Goal: Task Accomplishment & Management: Use online tool/utility

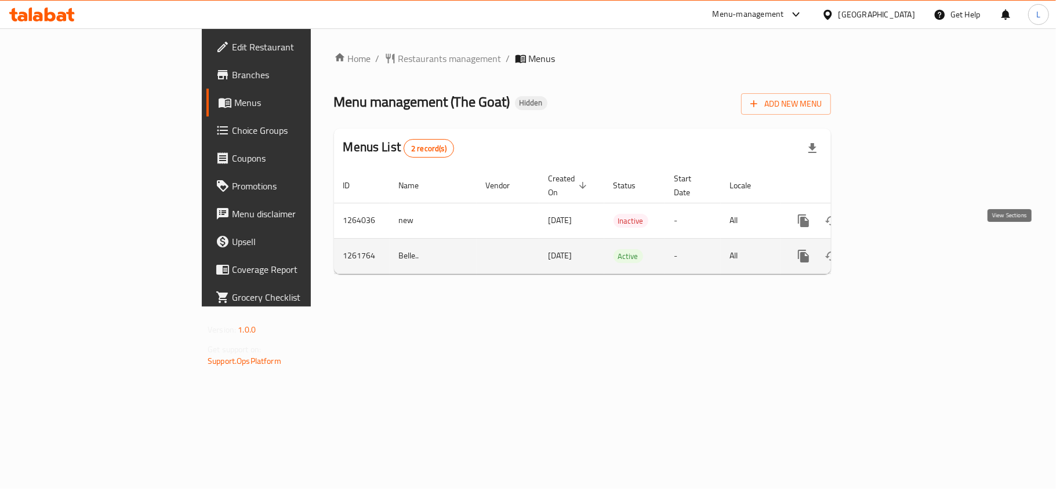
click at [894, 249] on icon "enhanced table" at bounding box center [887, 256] width 14 height 14
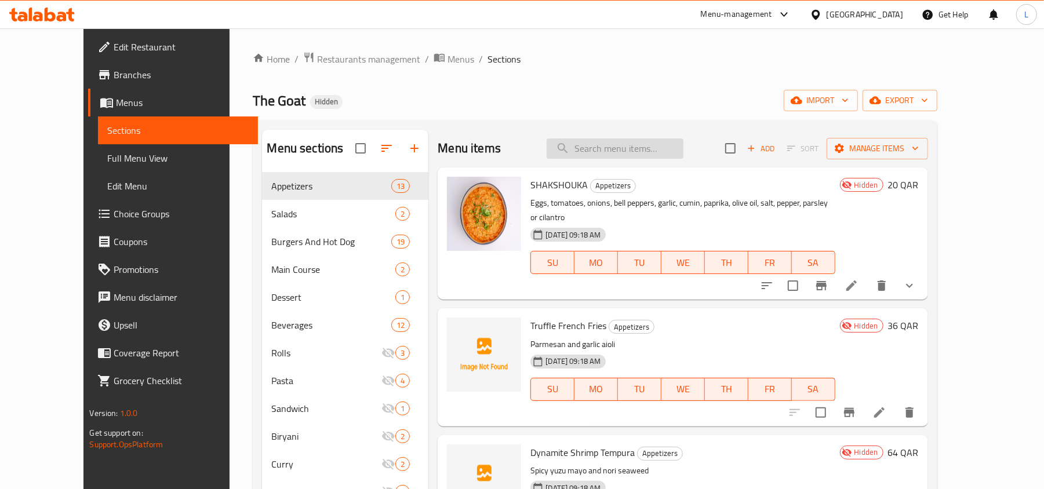
click at [626, 147] on input "search" at bounding box center [615, 149] width 137 height 20
paste input "French Fries"
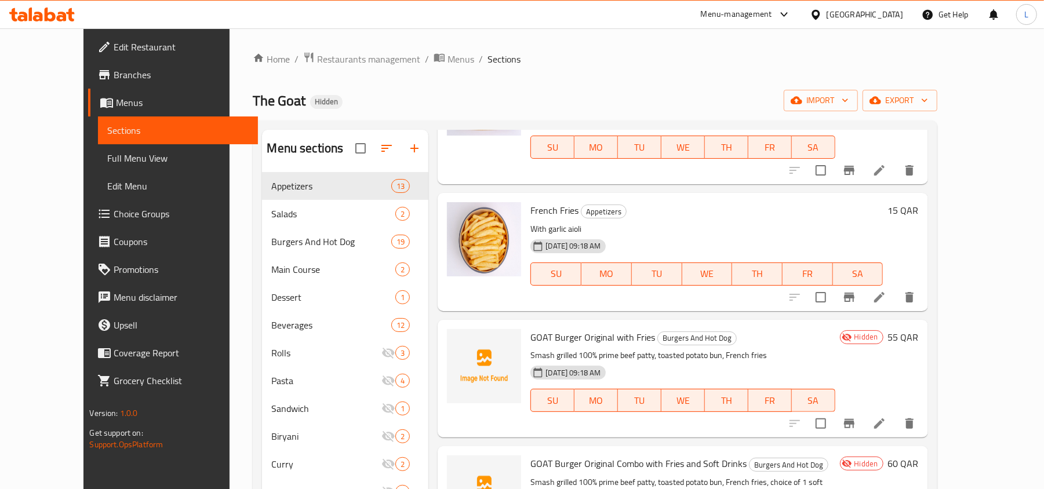
scroll to position [386, 0]
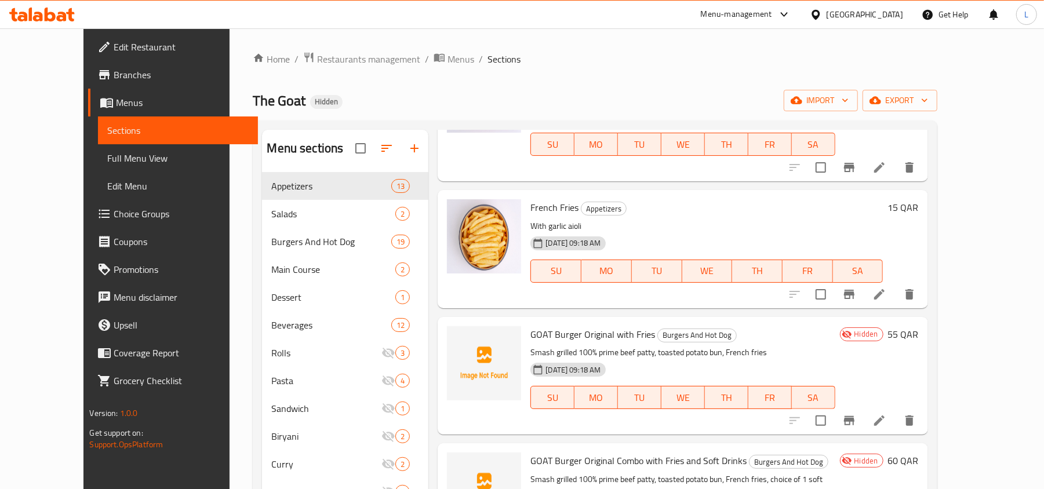
type input "French Fries"
click at [447, 59] on span "Menus" at bounding box center [460, 59] width 27 height 14
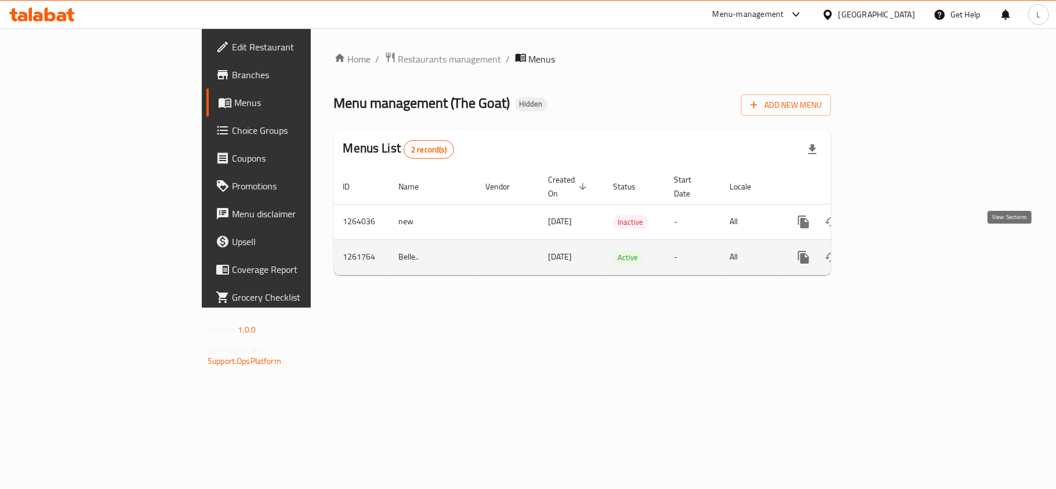
click at [894, 250] on icon "enhanced table" at bounding box center [887, 257] width 14 height 14
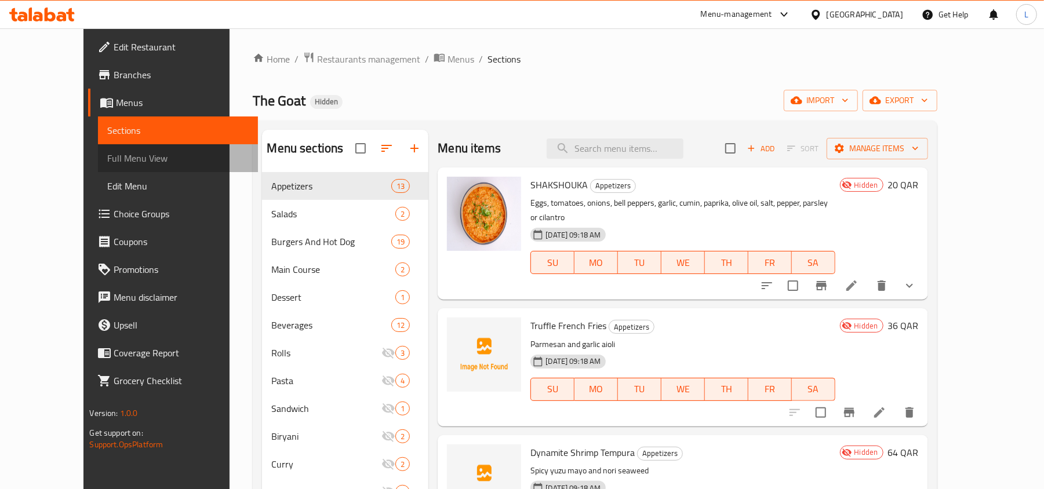
click at [107, 159] on span "Full Menu View" at bounding box center [177, 158] width 141 height 14
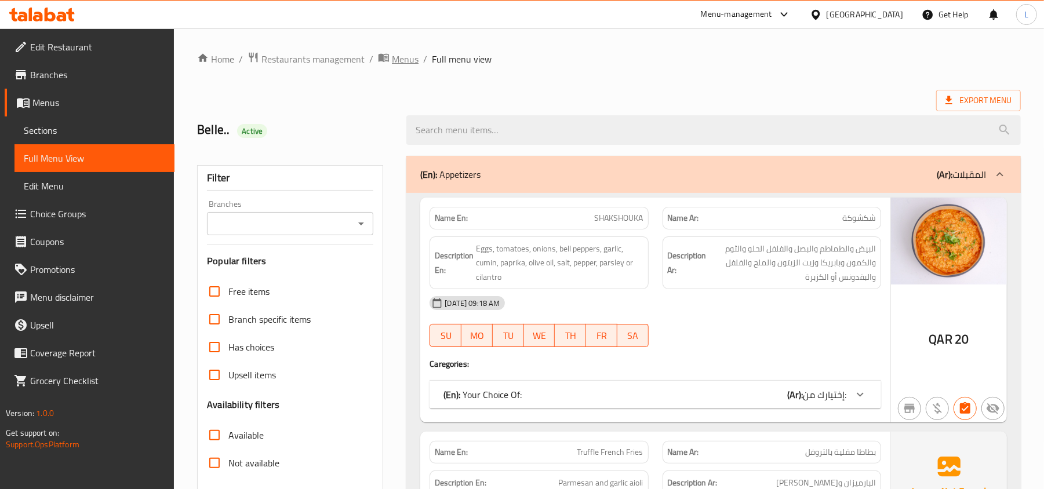
click at [405, 64] on span "Menus" at bounding box center [405, 59] width 27 height 14
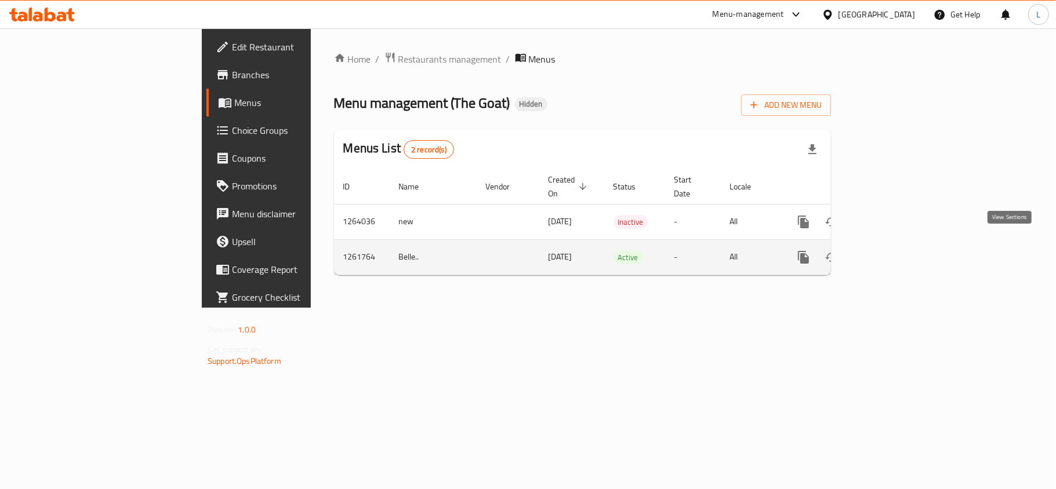
click at [901, 253] on link "enhanced table" at bounding box center [887, 257] width 28 height 28
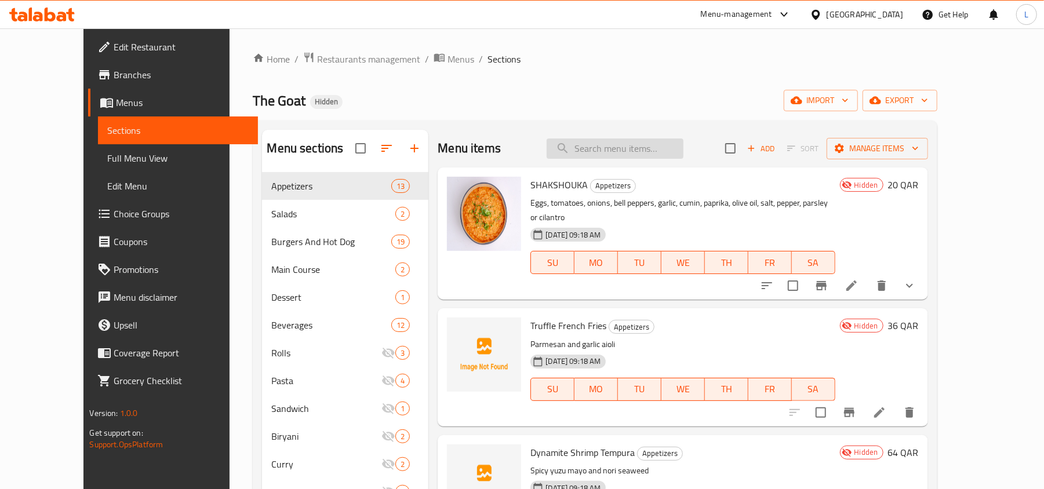
click at [657, 154] on input "search" at bounding box center [615, 149] width 137 height 20
paste input "French Frie"
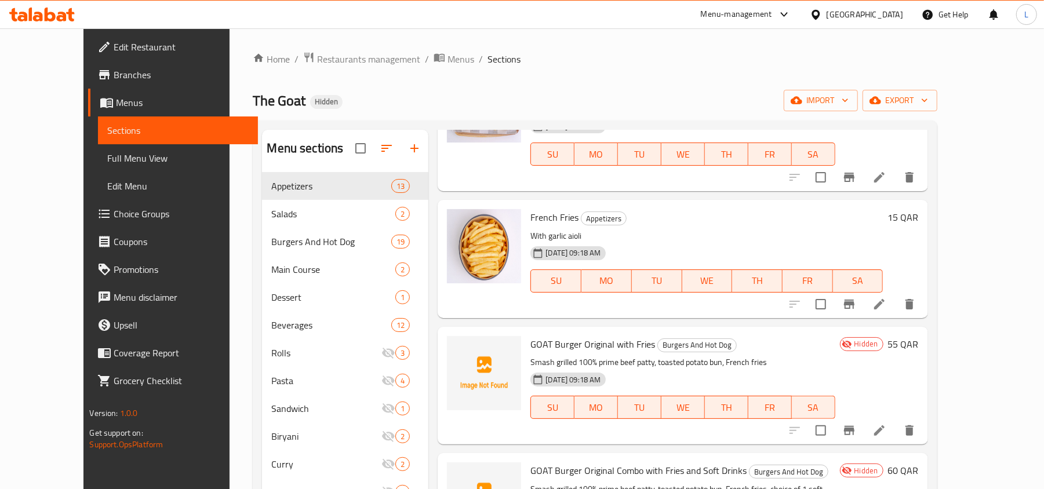
scroll to position [386, 0]
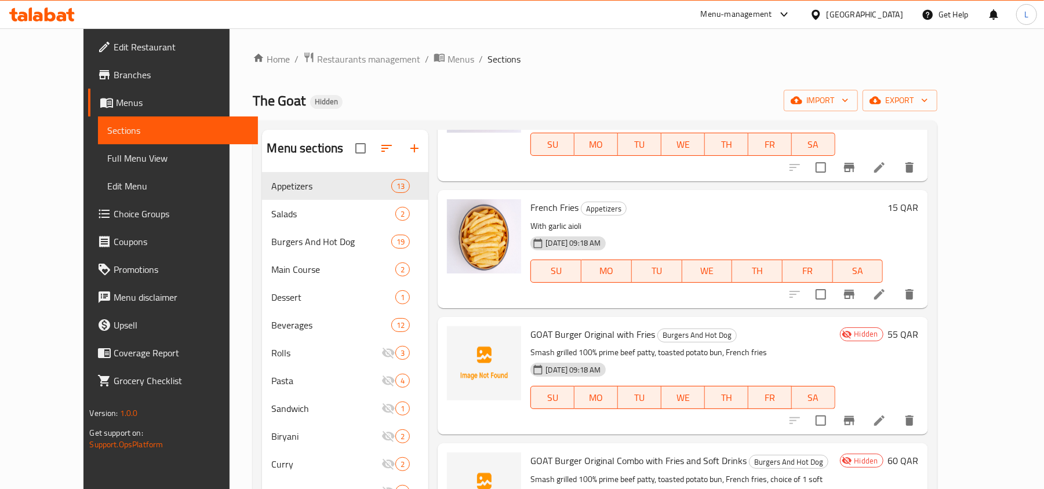
click at [854, 290] on icon "Branch-specific-item" at bounding box center [849, 294] width 10 height 9
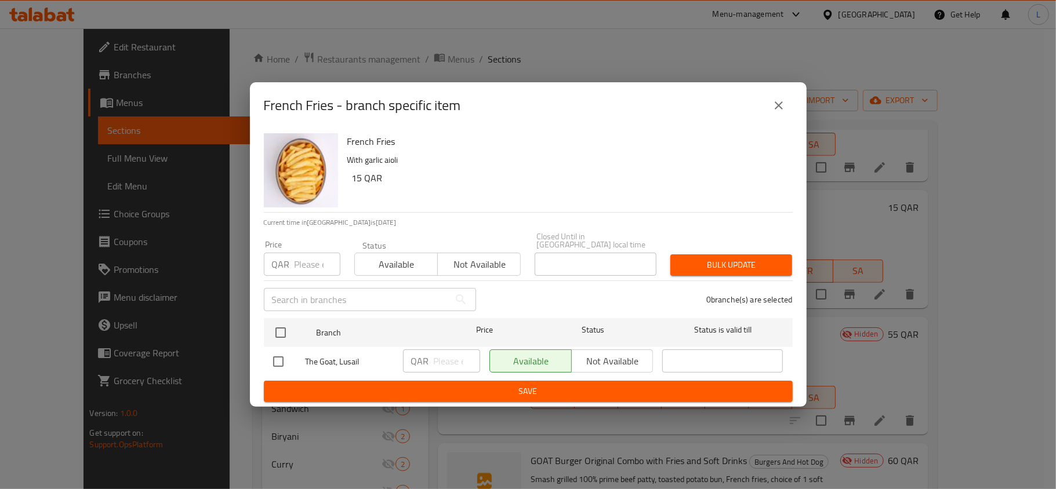
click at [789, 105] on button "close" at bounding box center [779, 106] width 28 height 28
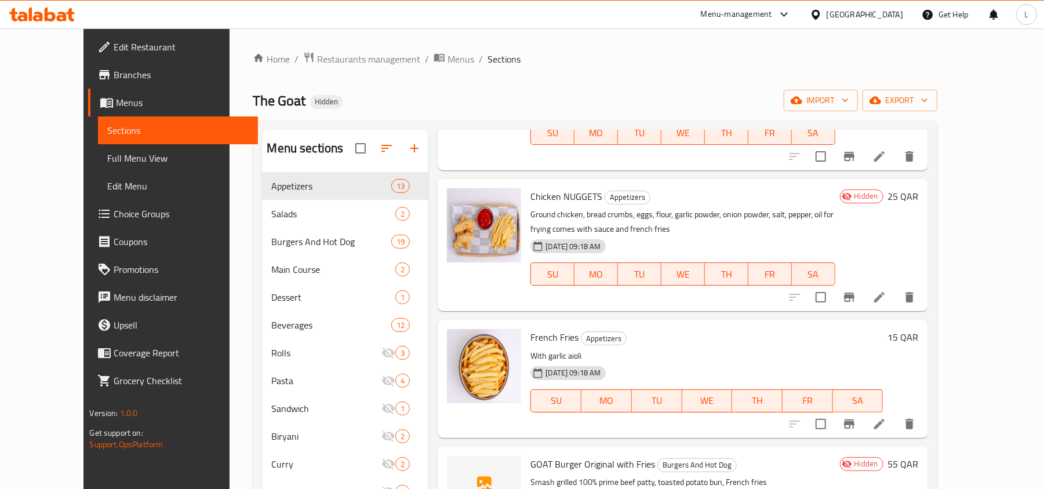
scroll to position [0, 0]
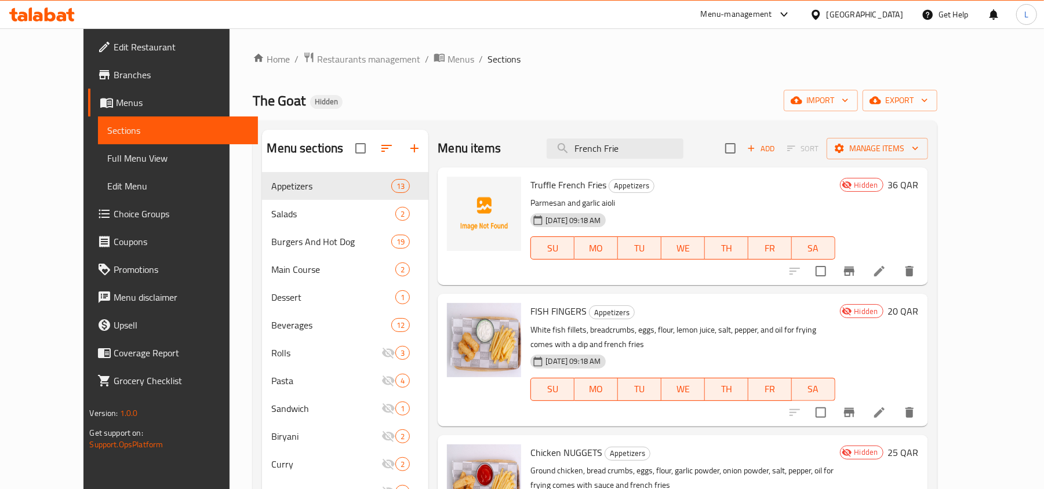
drag, startPoint x: 606, startPoint y: 151, endPoint x: 431, endPoint y: 132, distance: 175.5
click at [438, 132] on div "Menu items French Frie Add Sort Manage items" at bounding box center [683, 149] width 490 height 38
paste input "G.O.A.T Burger Cheese"
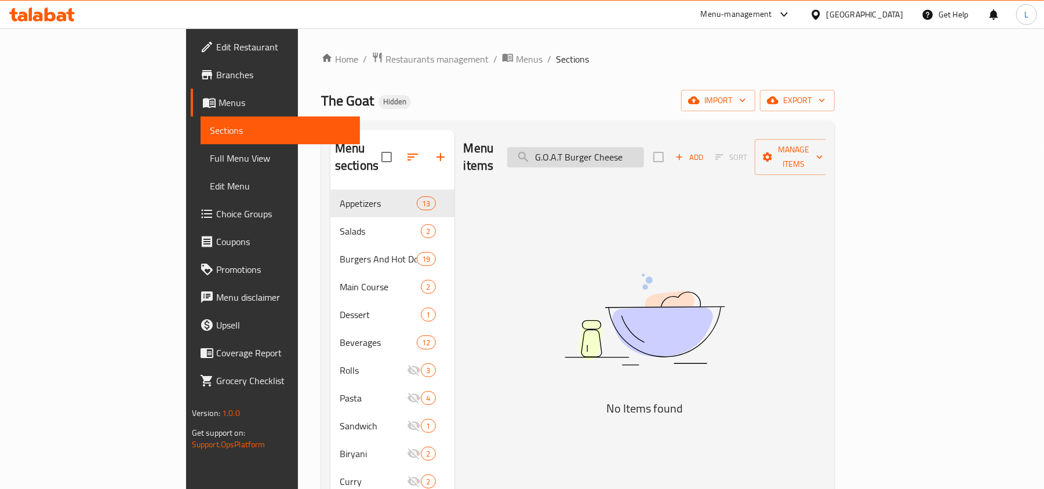
drag, startPoint x: 639, startPoint y: 150, endPoint x: 631, endPoint y: 149, distance: 7.6
click at [631, 149] on input "G.O.A.T Burger Cheese" at bounding box center [575, 157] width 137 height 20
click at [634, 147] on input "G.O.A.T Burger Cheese" at bounding box center [575, 157] width 137 height 20
click at [639, 151] on input "G.O.A.T Burger Cheese" at bounding box center [575, 157] width 137 height 20
drag, startPoint x: 638, startPoint y: 150, endPoint x: 42, endPoint y: 117, distance: 596.2
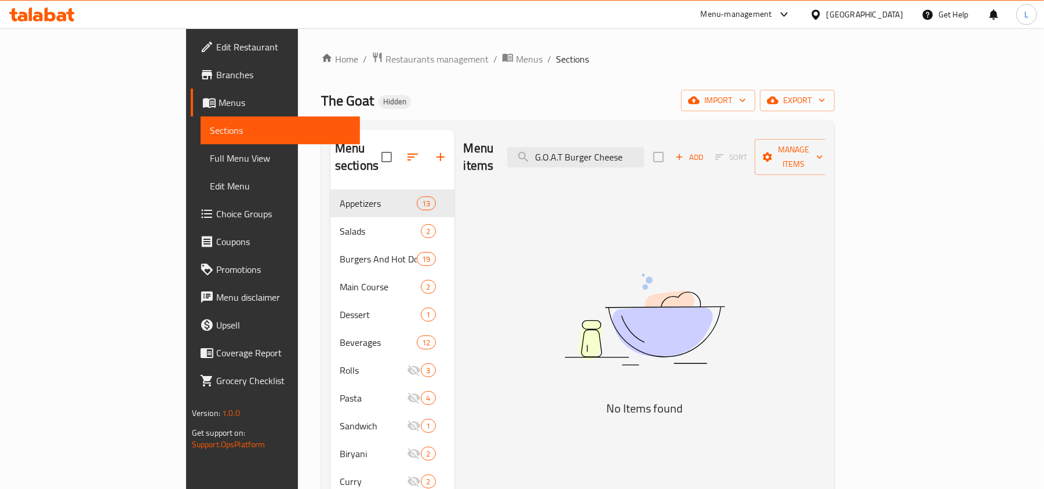
click at [186, 128] on div "Edit Restaurant Branches Menus Sections Full Menu View Edit Menu Choice Groups …" at bounding box center [522, 339] width 672 height 623
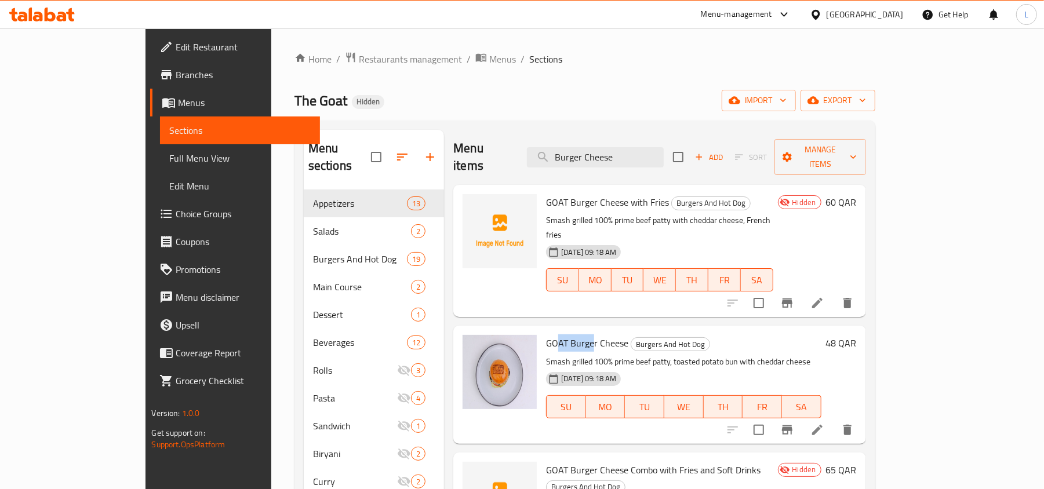
drag, startPoint x: 520, startPoint y: 307, endPoint x: 558, endPoint y: 306, distance: 37.7
click at [558, 334] on span "GOAT Burger Cheese" at bounding box center [587, 342] width 82 height 17
click at [810, 335] on h6 "GOAT Burger Cheese Burgers And Hot Dog" at bounding box center [683, 343] width 275 height 16
click at [566, 334] on span "GOAT Burger Cheese" at bounding box center [587, 342] width 82 height 17
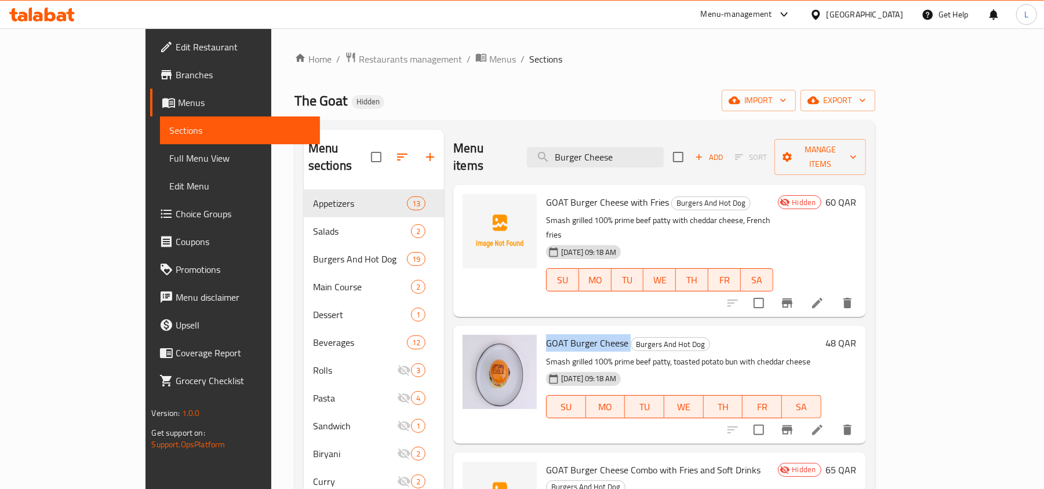
click at [566, 334] on span "GOAT Burger Cheese" at bounding box center [587, 342] width 82 height 17
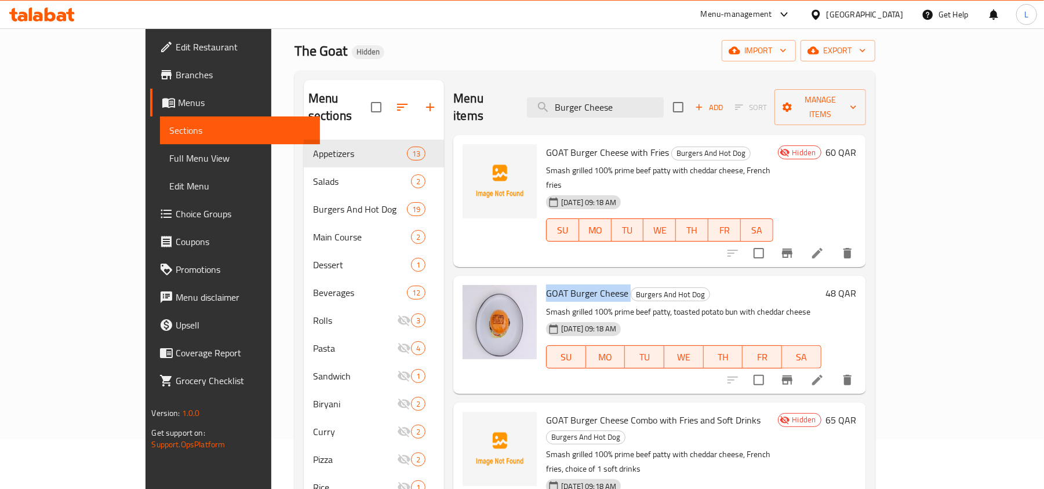
scroll to position [77, 0]
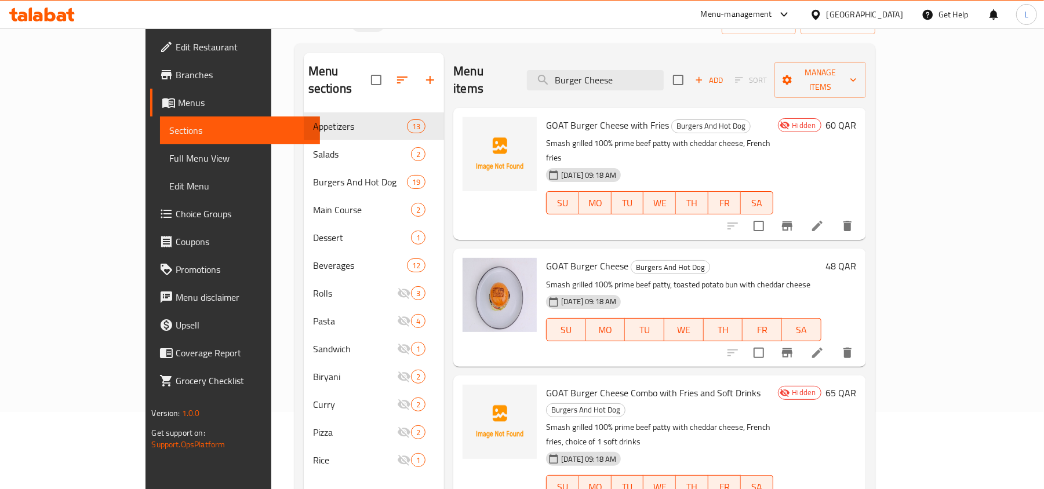
drag, startPoint x: 671, startPoint y: 67, endPoint x: 517, endPoint y: 56, distance: 154.0
click at [517, 56] on div "Menu items Burger Cheese Add Sort Manage items" at bounding box center [659, 80] width 412 height 55
paste input "Spicy Jalapeño"
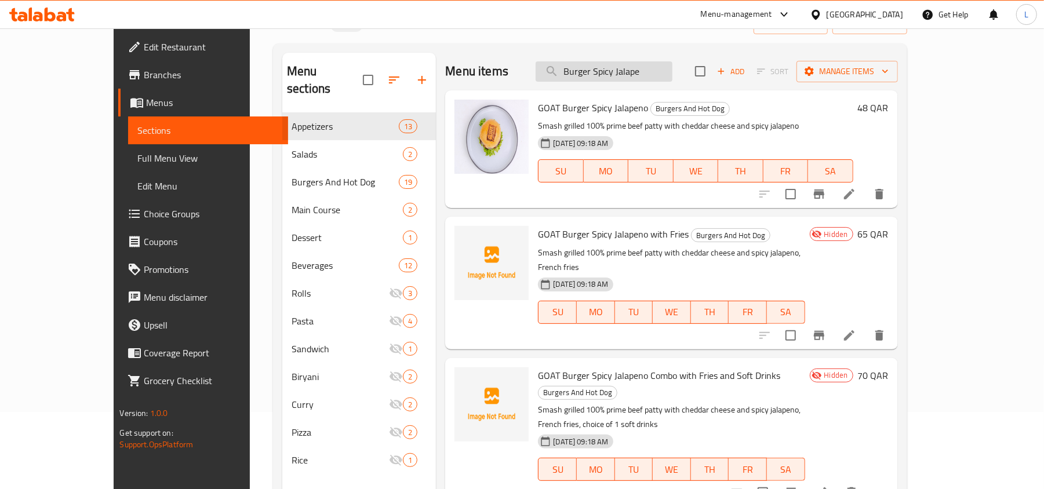
click at [672, 73] on input "Burger Spicy Jalape" at bounding box center [604, 71] width 137 height 20
drag, startPoint x: 694, startPoint y: 73, endPoint x: 487, endPoint y: 71, distance: 206.9
click at [487, 71] on div "Menu items Burger Spicy Jalape Add Sort Manage items" at bounding box center [671, 72] width 452 height 38
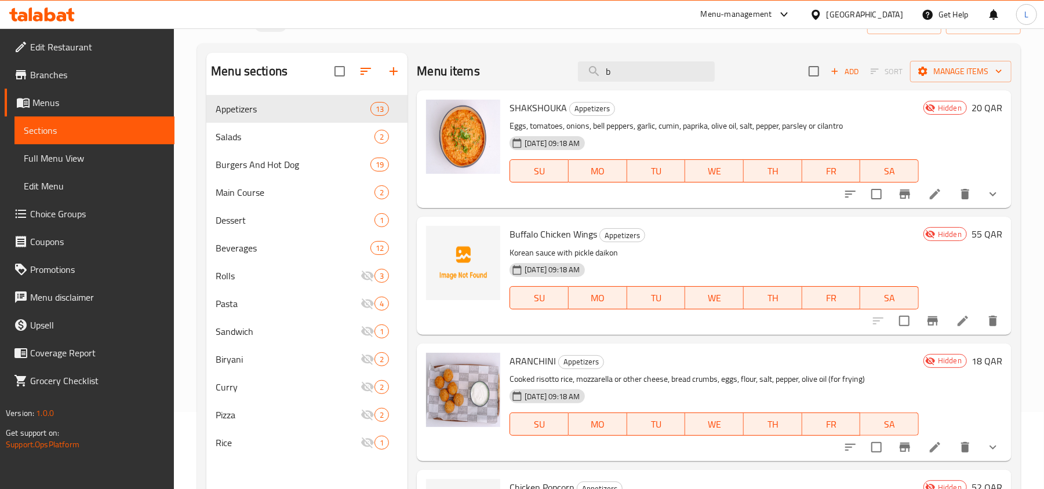
drag, startPoint x: 624, startPoint y: 71, endPoint x: 513, endPoint y: 77, distance: 110.9
click at [513, 77] on div "Menu items b Add Sort Manage items" at bounding box center [714, 72] width 595 height 38
paste input "Burger Spicy Jalapeño"
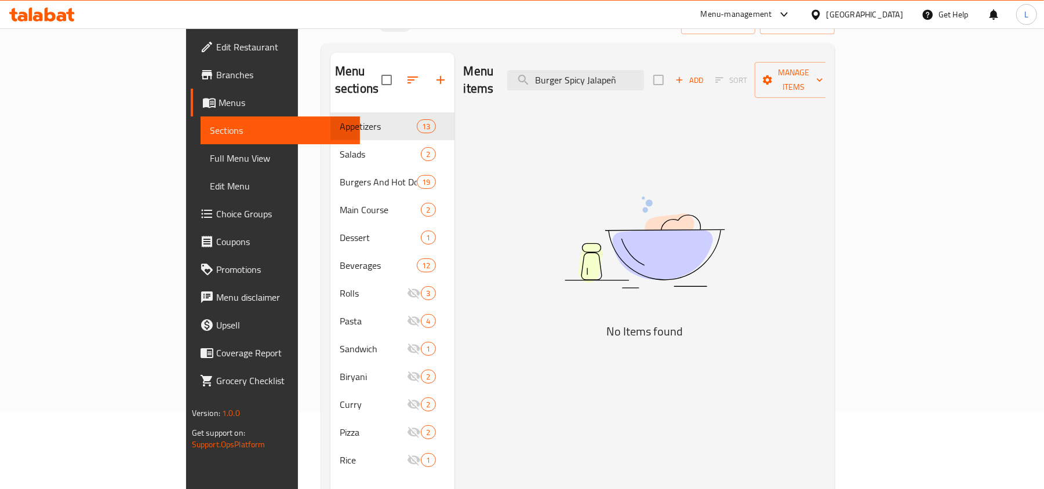
type input "Burger Spicy Jalape"
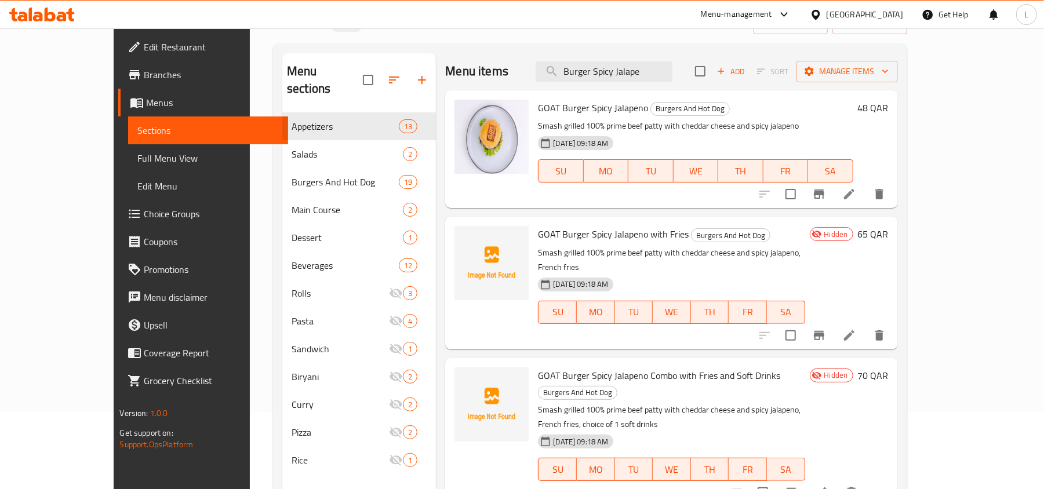
click at [569, 110] on span "GOAT Burger Spicy Jalapeno" at bounding box center [593, 107] width 110 height 17
click at [853, 111] on h6 "GOAT Burger Spicy Jalapeno Burgers And Hot Dog" at bounding box center [695, 108] width 315 height 16
